Goal: Use online tool/utility

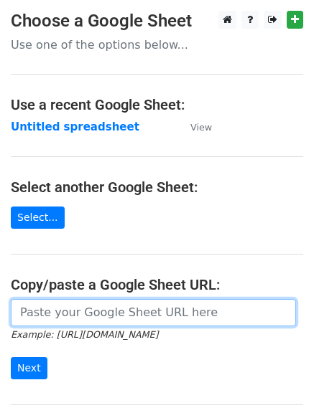
click at [96, 314] on input "url" at bounding box center [153, 312] width 285 height 27
paste input "https://docs.google.com/spreadsheets/d/13mGhxiOT1xtuysPKYvpjg_0GucpUPZ9Qr5Gjo7S…"
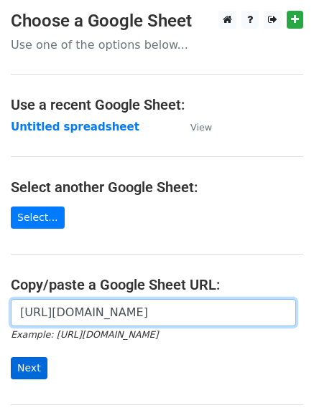
type input "https://docs.google.com/spreadsheets/d/13mGhxiOT1xtuysPKYvpjg_0GucpUPZ9Qr5Gjo7S…"
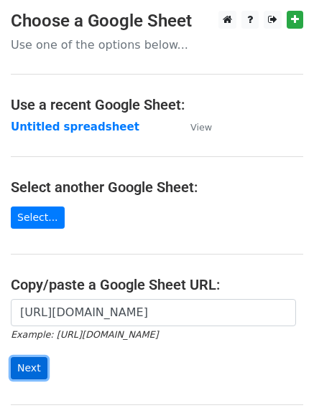
scroll to position [0, 0]
click at [29, 367] on input "Next" at bounding box center [29, 368] width 37 height 22
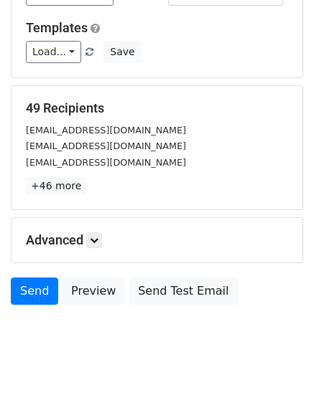
scroll to position [201, 0]
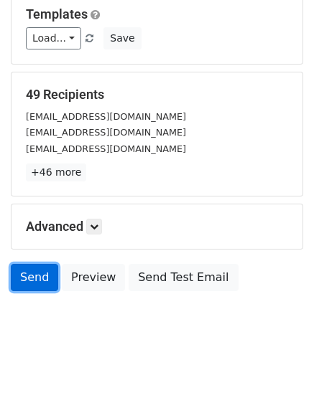
click at [37, 279] on link "Send" at bounding box center [34, 277] width 47 height 27
